Goal: Task Accomplishment & Management: Complete application form

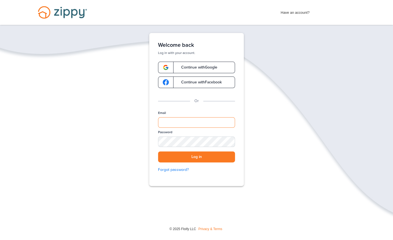
click at [184, 122] on input "Email" at bounding box center [196, 122] width 77 height 10
type input "**********"
click at [193, 155] on button "Log in" at bounding box center [196, 157] width 77 height 11
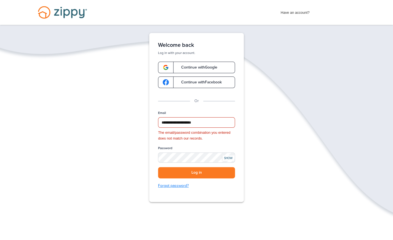
click at [164, 186] on link "Forgot password?" at bounding box center [196, 186] width 77 height 6
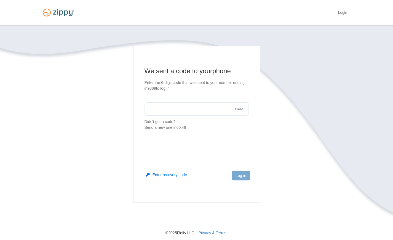
click at [163, 112] on input "text" at bounding box center [197, 109] width 104 height 13
type input "******"
click at [245, 172] on button "Log in" at bounding box center [241, 175] width 18 height 9
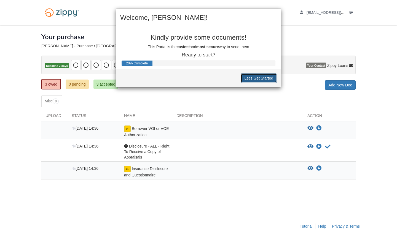
click at [252, 79] on button "Let's Get Started" at bounding box center [259, 78] width 36 height 9
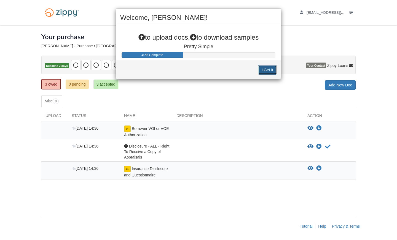
click at [266, 69] on button "I Get It" at bounding box center [267, 69] width 19 height 9
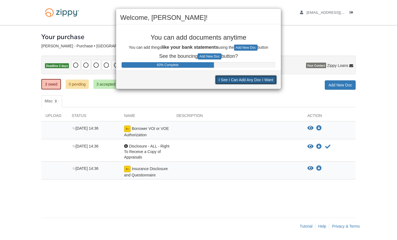
click at [235, 79] on button "I See I Can Add Any Doc I Want" at bounding box center [246, 79] width 62 height 9
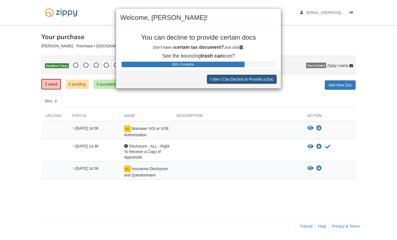
click at [235, 79] on button "I See I Can Decline to Provide a Doc" at bounding box center [242, 79] width 70 height 9
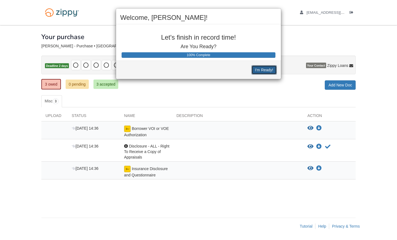
click at [254, 68] on button "I'm Ready!" at bounding box center [264, 69] width 25 height 9
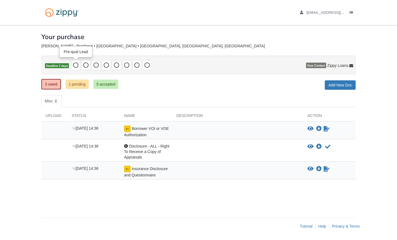
click at [78, 63] on span at bounding box center [75, 65] width 9 height 10
click at [148, 131] on div "Borrower VOI or VOE Authorization" at bounding box center [146, 132] width 52 height 12
click at [309, 127] on icon "View Borrower VOI or VOE Authorization" at bounding box center [310, 129] width 6 height 6
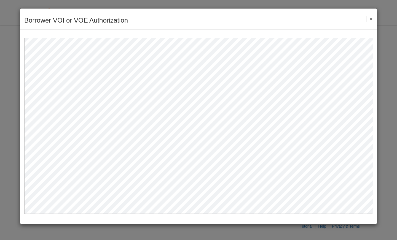
click at [371, 18] on button "×" at bounding box center [369, 19] width 6 height 6
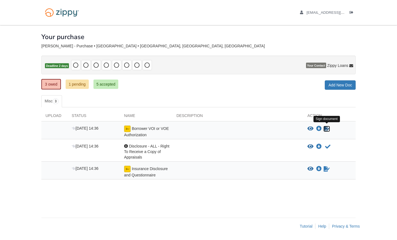
click at [325, 127] on icon "Sign Form" at bounding box center [327, 129] width 6 height 6
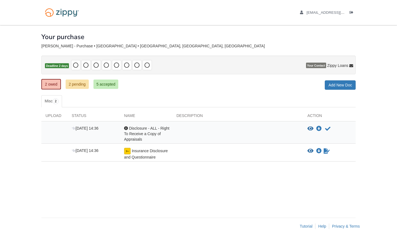
click at [292, 128] on div at bounding box center [237, 134] width 131 height 17
click at [312, 127] on icon "View Disclosure - ALL - Right To Receive a Copy of Appraisals" at bounding box center [310, 129] width 6 height 6
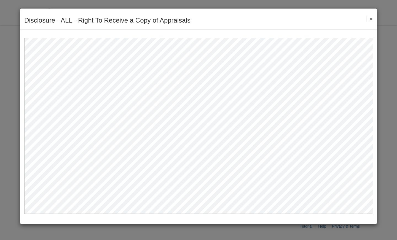
click at [371, 19] on button "×" at bounding box center [369, 19] width 6 height 6
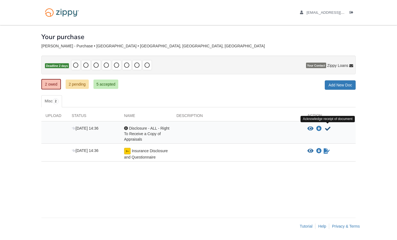
click at [330, 129] on icon "Acknowledge receipt of document" at bounding box center [328, 129] width 6 height 6
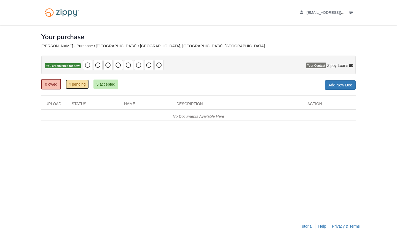
click at [77, 87] on link "4 pending" at bounding box center [77, 84] width 23 height 9
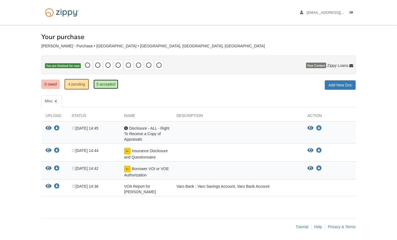
click at [105, 83] on link "5 accepted" at bounding box center [105, 84] width 25 height 9
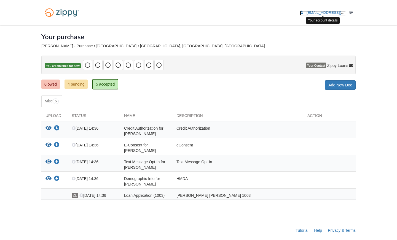
click at [327, 12] on span "[EMAIL_ADDRESS][DOMAIN_NAME]" at bounding box center [338, 12] width 63 height 4
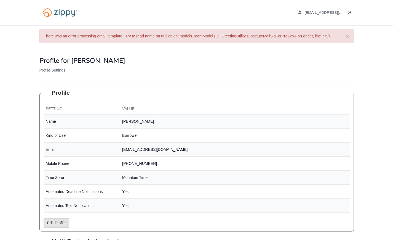
click at [18, 165] on body "ciscohaynes@gmail.com Logout" at bounding box center [196, 155] width 393 height 311
click at [62, 10] on img at bounding box center [59, 13] width 41 height 14
